Goal: Task Accomplishment & Management: Manage account settings

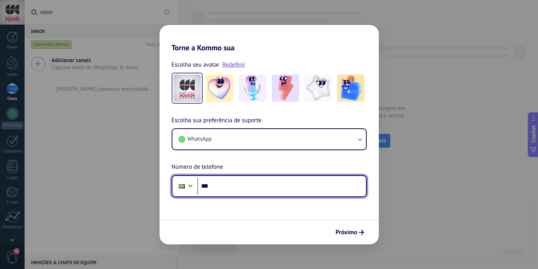
click at [231, 185] on input "***" at bounding box center [281, 185] width 169 height 17
type input "**********"
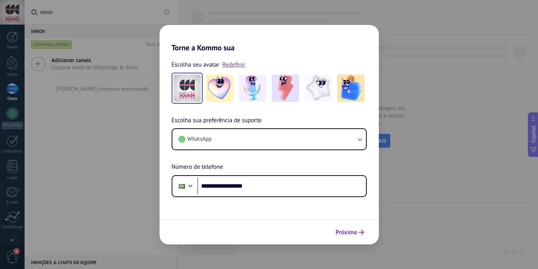
click at [354, 231] on span "Próximo" at bounding box center [347, 232] width 22 height 5
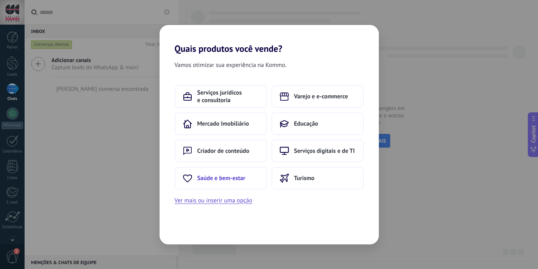
click at [245, 182] on button "Saúde e bem-estar" at bounding box center [221, 178] width 92 height 23
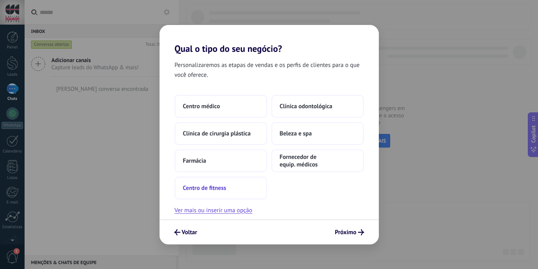
click at [228, 192] on button "Centro de fitness" at bounding box center [221, 188] width 92 height 23
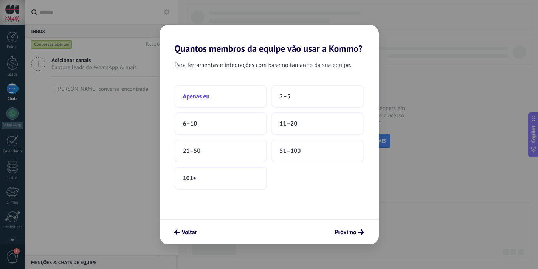
click at [237, 89] on button "Apenas eu" at bounding box center [221, 96] width 92 height 23
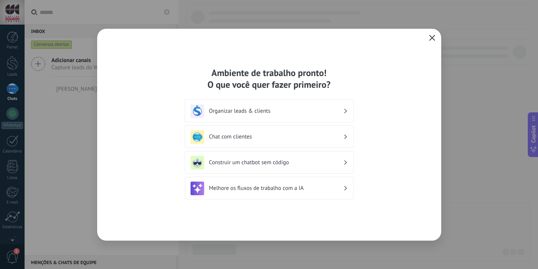
click at [435, 35] on icon "button" at bounding box center [432, 38] width 6 height 6
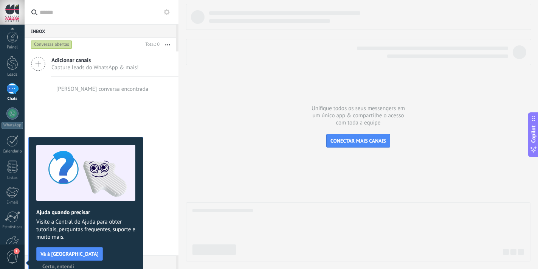
scroll to position [46, 0]
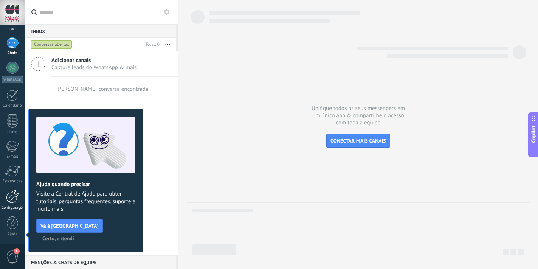
click at [16, 200] on div at bounding box center [12, 196] width 13 height 13
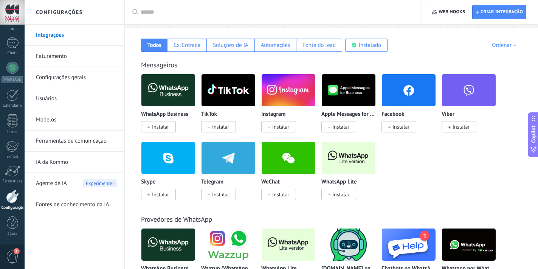
scroll to position [122, 0]
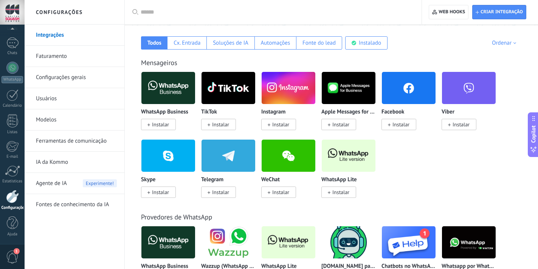
click at [331, 195] on span "Instalar" at bounding box center [338, 191] width 35 height 11
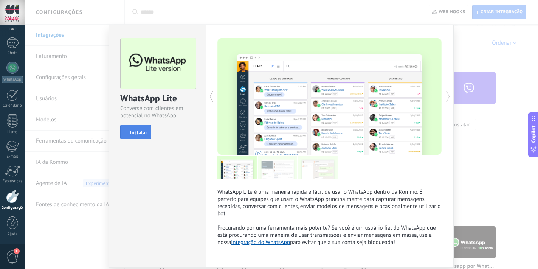
click at [139, 136] on button "Instalar" at bounding box center [135, 132] width 31 height 14
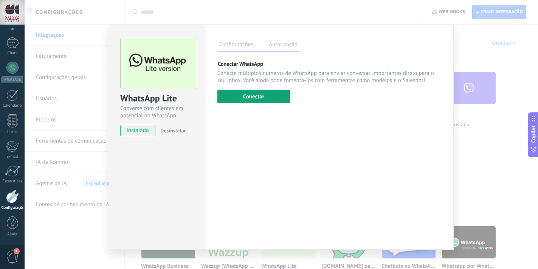
click at [273, 96] on button "Conectar" at bounding box center [253, 97] width 73 height 14
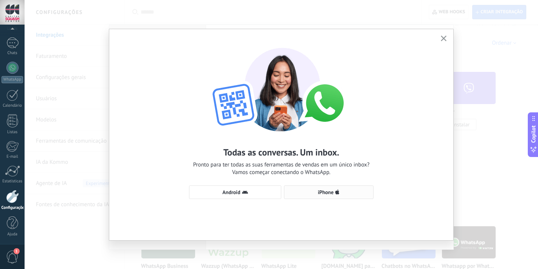
click at [326, 191] on span "iPhone" at bounding box center [326, 191] width 16 height 5
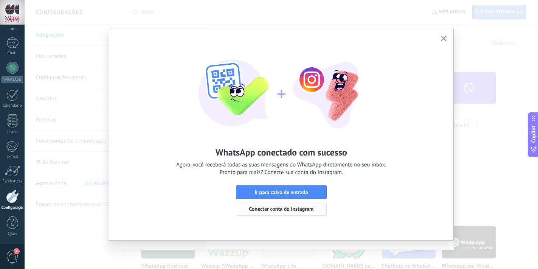
click at [302, 210] on span "Conectar conta do Instagram" at bounding box center [281, 208] width 65 height 5
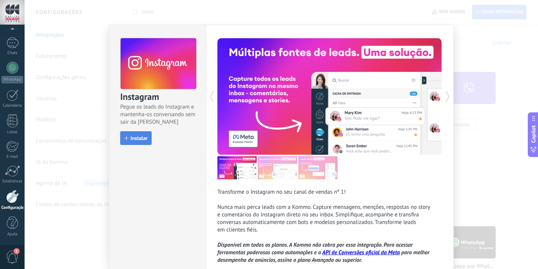
click at [137, 138] on span "Instalar" at bounding box center [138, 137] width 17 height 5
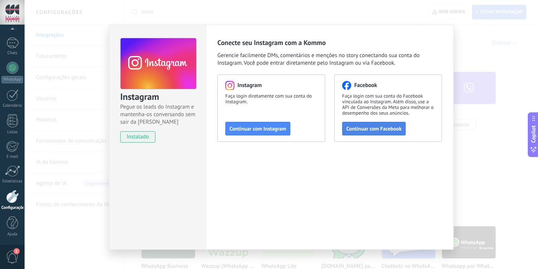
click at [370, 128] on span "Continuar com Facebook" at bounding box center [373, 128] width 55 height 5
